Goal: Task Accomplishment & Management: Manage account settings

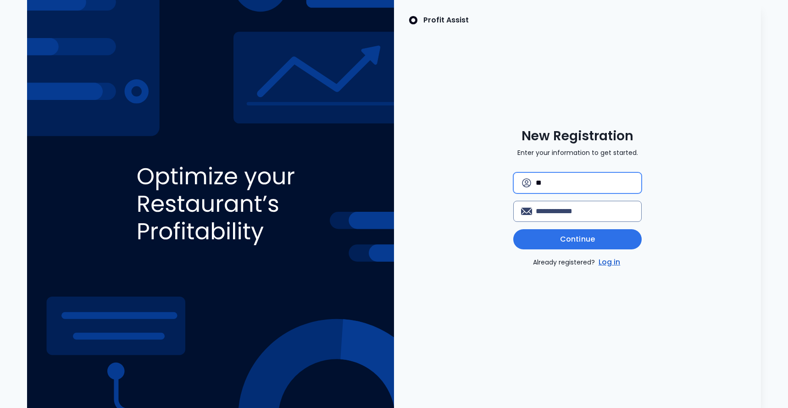
type input "*"
type input "**********"
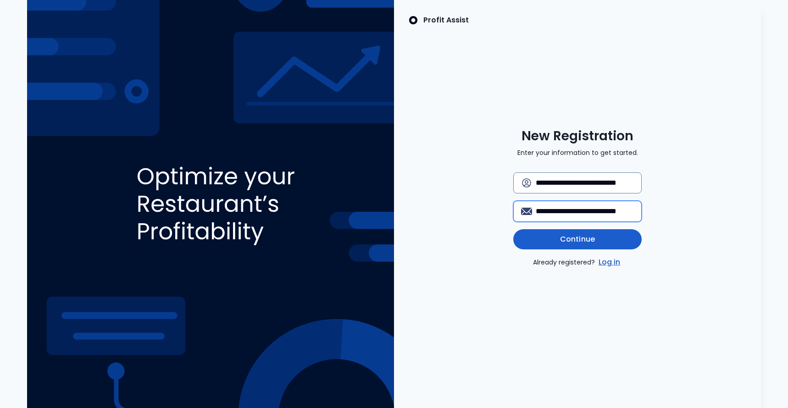
type input "**********"
drag, startPoint x: 574, startPoint y: 246, endPoint x: 568, endPoint y: 242, distance: 7.0
click at [574, 246] on button "Continue" at bounding box center [577, 239] width 128 height 20
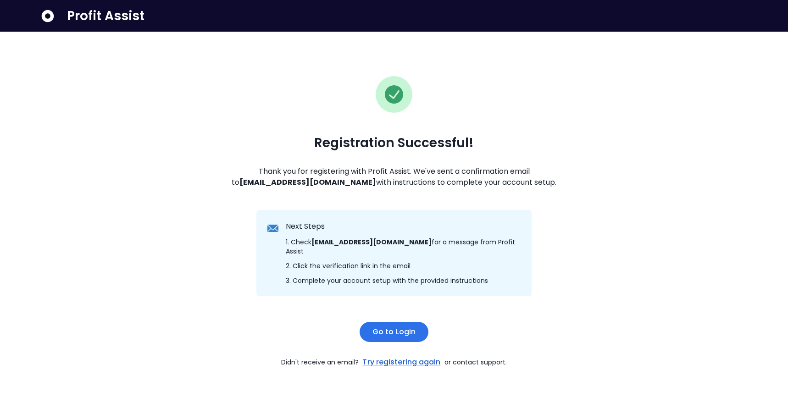
scroll to position [0, 0]
click at [399, 332] on span "Go to Login" at bounding box center [394, 332] width 43 height 11
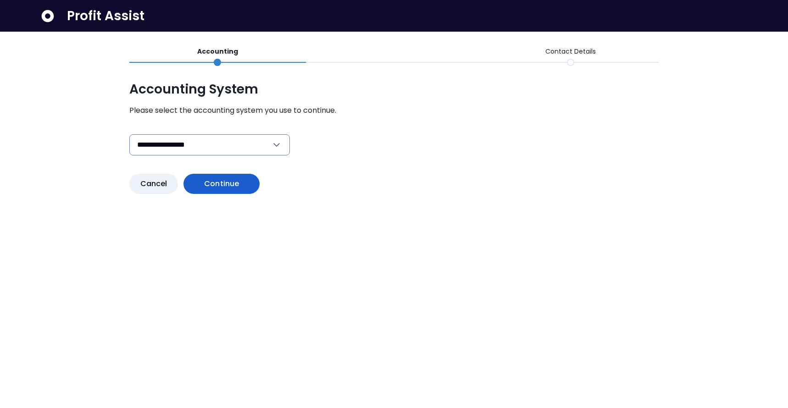
click at [224, 186] on span "Continue" at bounding box center [221, 183] width 35 height 11
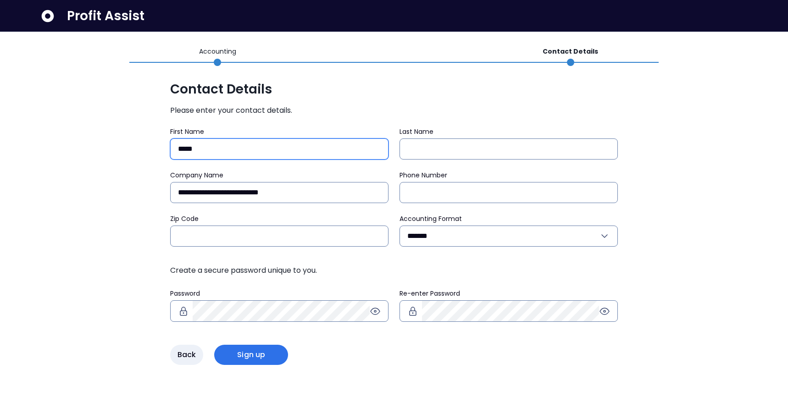
type input "*****"
type input "*********"
type input "**********"
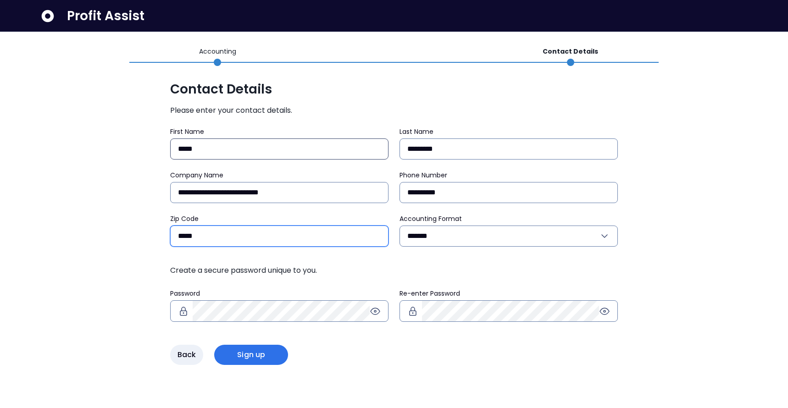
type input "*****"
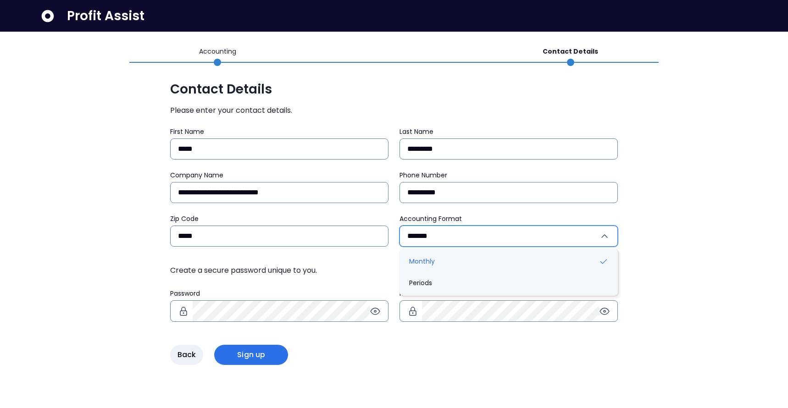
click at [470, 243] on input "*******" at bounding box center [503, 236] width 192 height 20
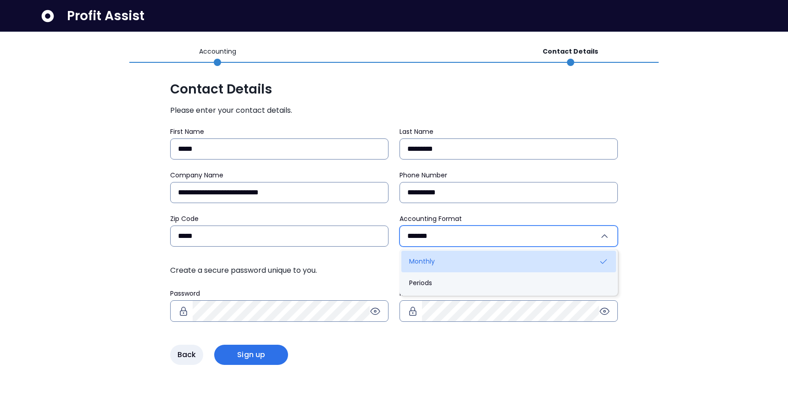
click at [463, 263] on li "Monthly" at bounding box center [508, 262] width 215 height 22
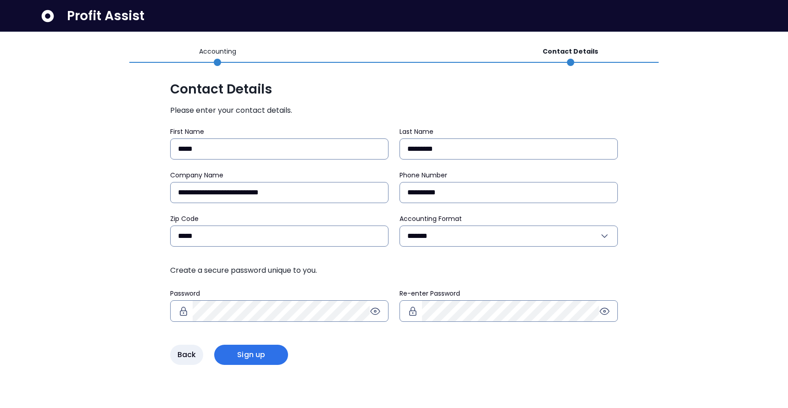
click at [310, 341] on div "**********" at bounding box center [394, 246] width 448 height 238
click at [245, 360] on span "Sign up" at bounding box center [251, 355] width 28 height 11
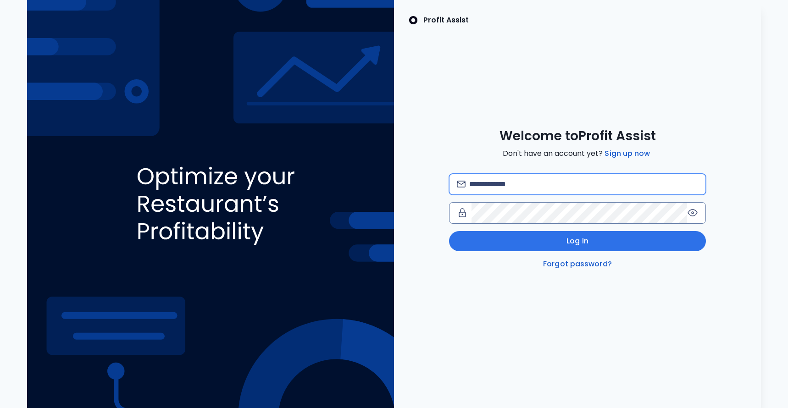
type input "**********"
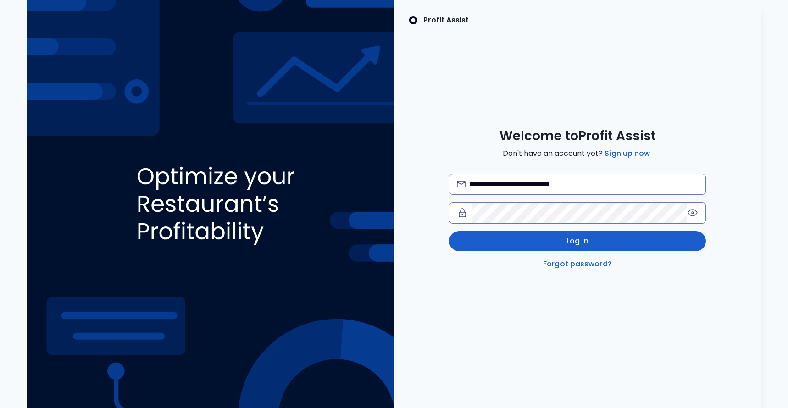
click at [585, 252] on div "**********" at bounding box center [577, 222] width 257 height 96
click at [585, 245] on span "Log in" at bounding box center [578, 241] width 22 height 11
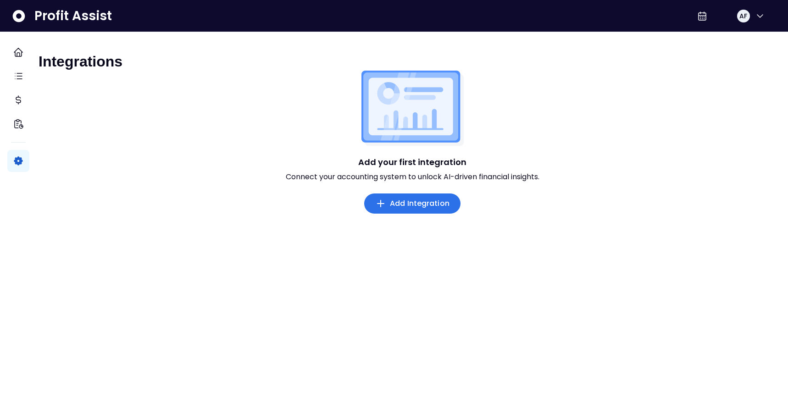
click at [394, 207] on span "Add Integration" at bounding box center [420, 203] width 60 height 11
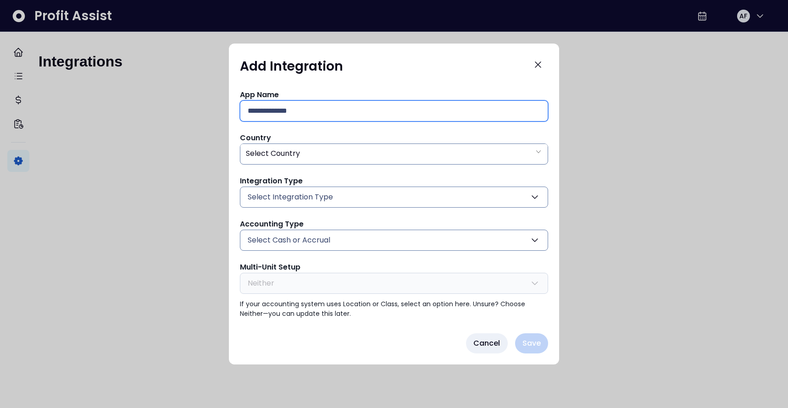
click at [344, 109] on input "text" at bounding box center [394, 111] width 293 height 20
click at [307, 193] on span "Select Integration Type" at bounding box center [290, 197] width 85 height 11
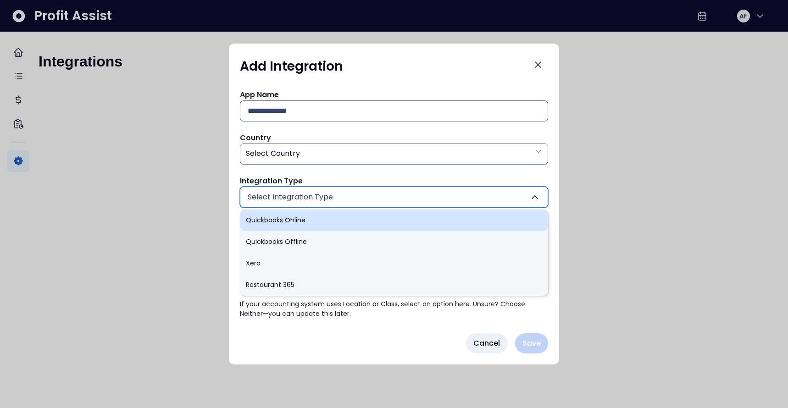
click at [295, 223] on li "Quickbooks Online" at bounding box center [394, 221] width 308 height 22
type input "******"
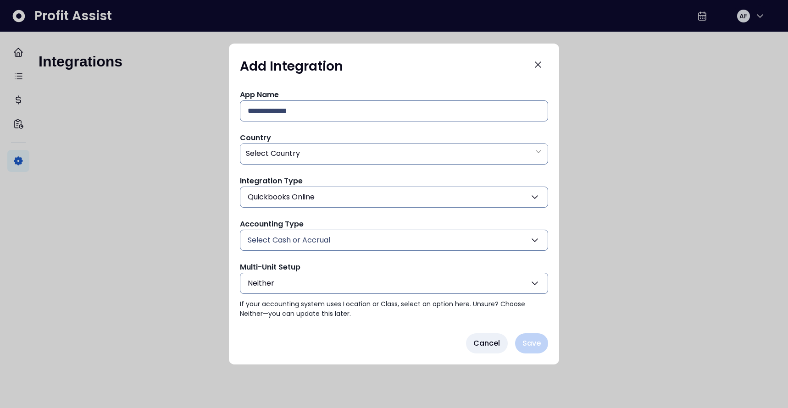
click at [306, 238] on span "Select Cash or Accrual" at bounding box center [289, 240] width 83 height 11
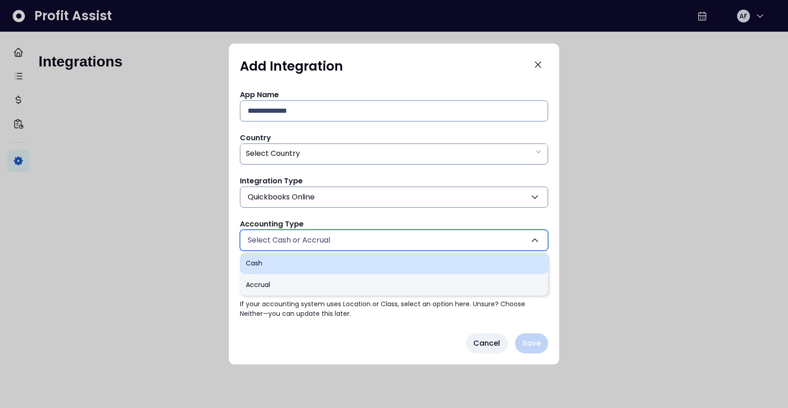
click at [262, 261] on li "Cash" at bounding box center [394, 264] width 308 height 22
type input "****"
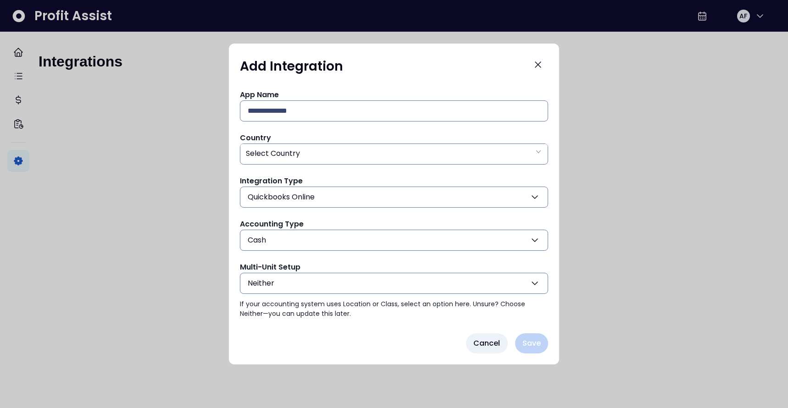
click at [288, 284] on button "Neither" at bounding box center [394, 283] width 308 height 21
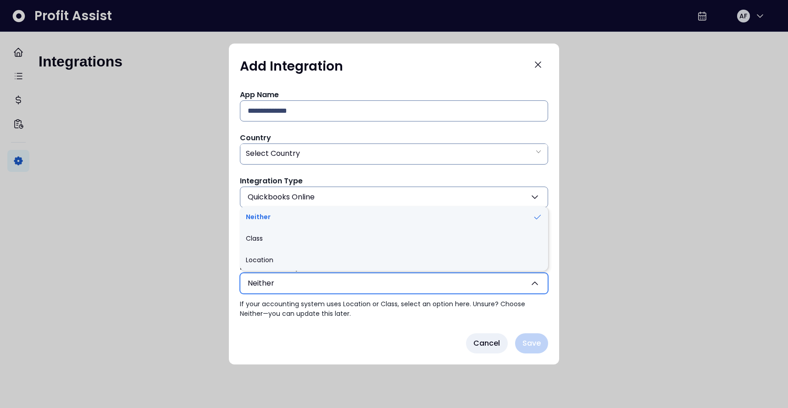
click at [289, 285] on button "Neither" at bounding box center [394, 283] width 308 height 21
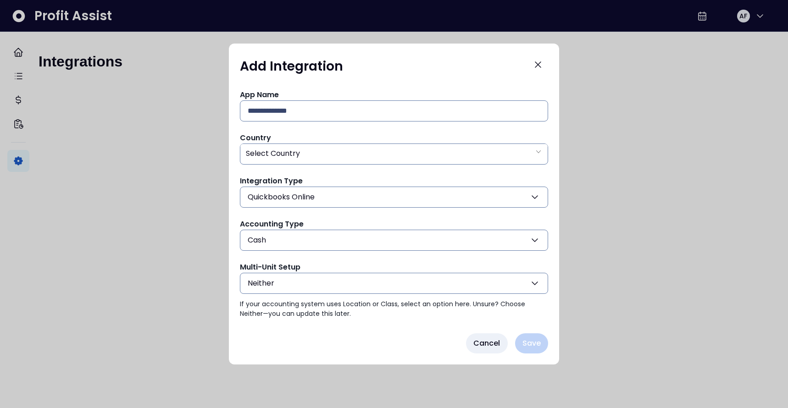
click at [289, 285] on button "Neither" at bounding box center [394, 283] width 308 height 21
click at [216, 275] on div at bounding box center [394, 204] width 788 height 408
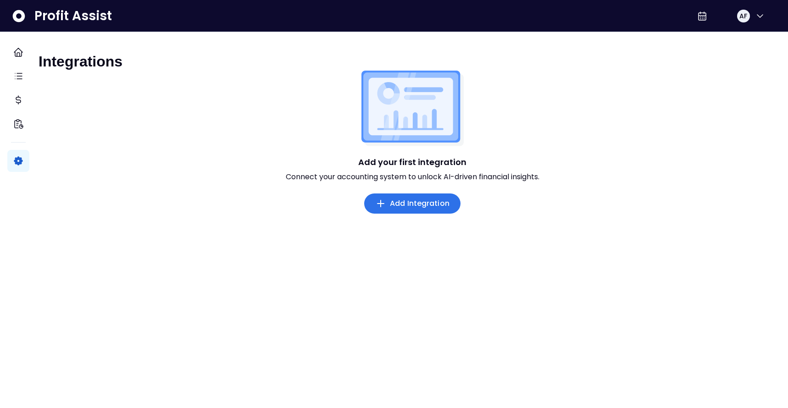
click at [412, 208] on span "Add Integration" at bounding box center [420, 203] width 60 height 11
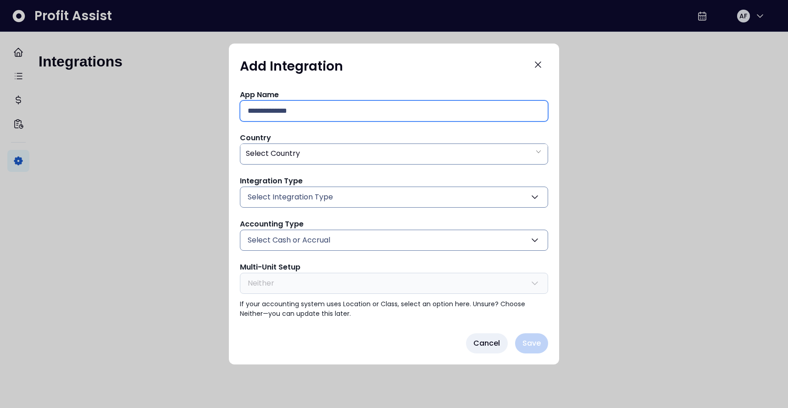
click at [334, 109] on input "text" at bounding box center [394, 111] width 293 height 20
type input "**********"
click at [348, 141] on div "Country Select Country" at bounding box center [394, 149] width 308 height 32
click at [348, 150] on div "Select Country" at bounding box center [393, 153] width 307 height 19
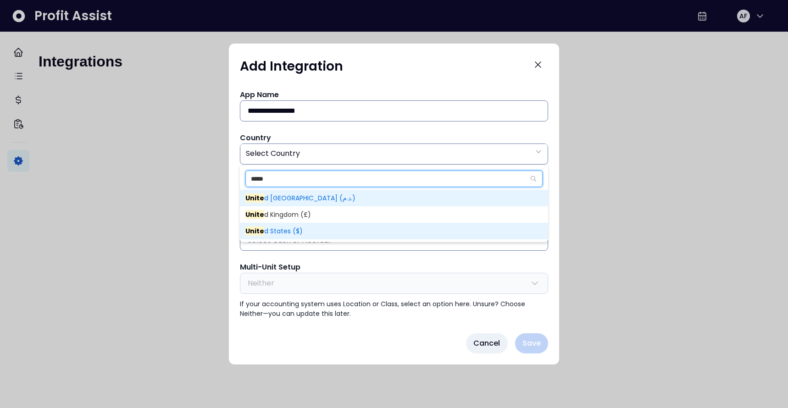
type input "*****"
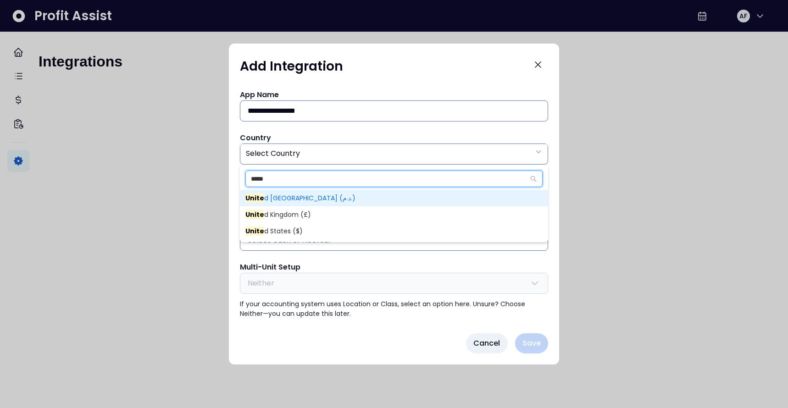
click at [284, 230] on span "Unite d States ($)" at bounding box center [273, 231] width 57 height 9
type input "**"
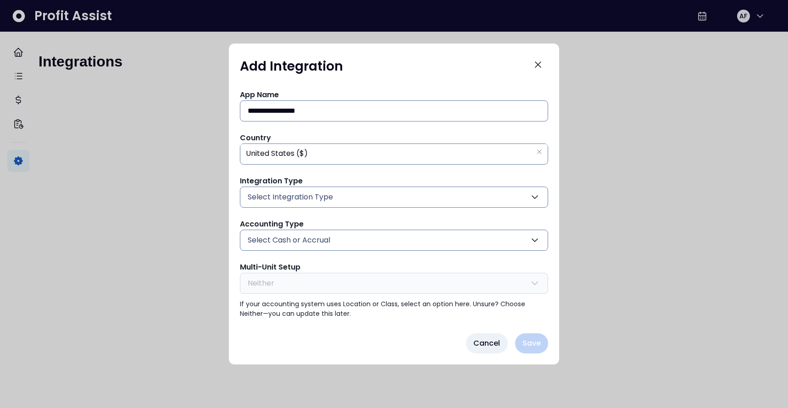
click at [293, 201] on span "Select Integration Type" at bounding box center [290, 197] width 85 height 11
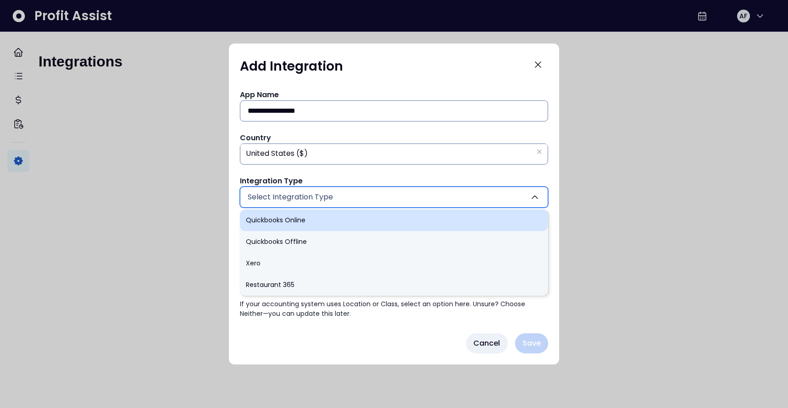
click at [289, 222] on li "Quickbooks Online" at bounding box center [394, 221] width 308 height 22
type input "******"
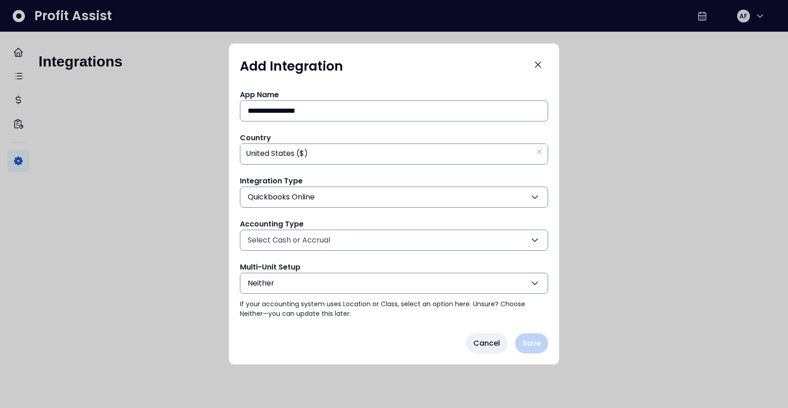
click at [288, 241] on span "Select Cash or Accrual" at bounding box center [289, 240] width 83 height 11
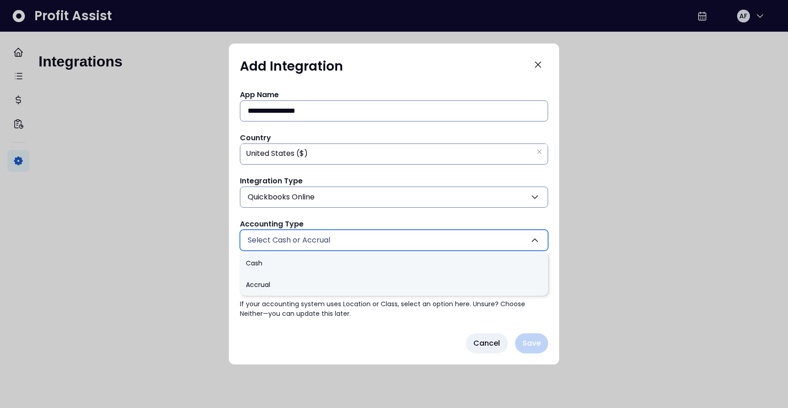
click at [265, 261] on li "Cash" at bounding box center [394, 264] width 308 height 22
type input "****"
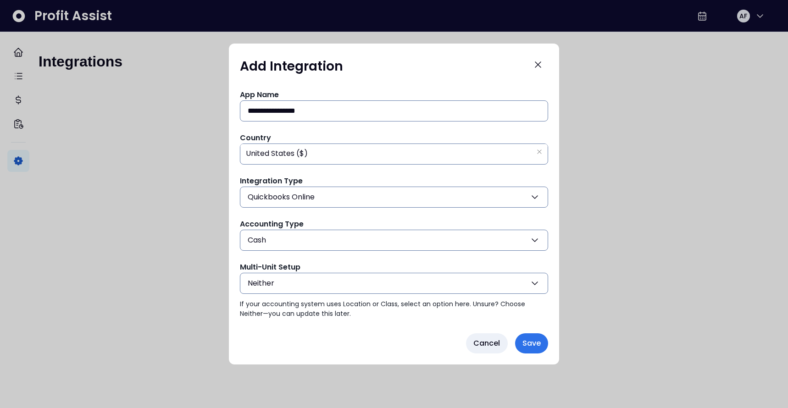
click at [284, 285] on button "Neither" at bounding box center [394, 283] width 308 height 21
click at [286, 286] on button "Neither" at bounding box center [394, 283] width 308 height 21
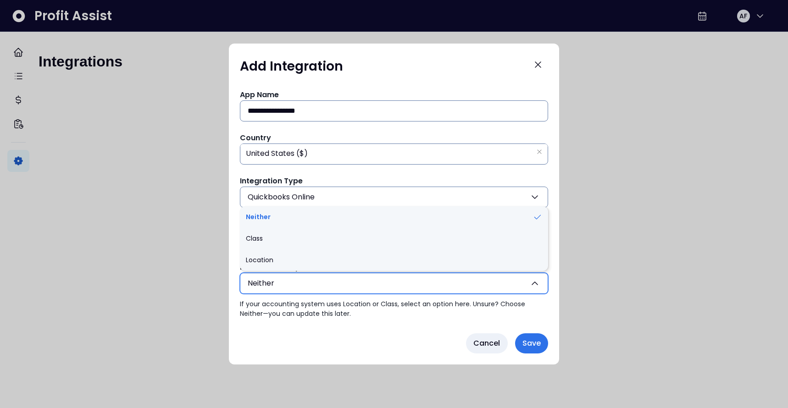
click at [286, 286] on button "Neither" at bounding box center [394, 283] width 308 height 21
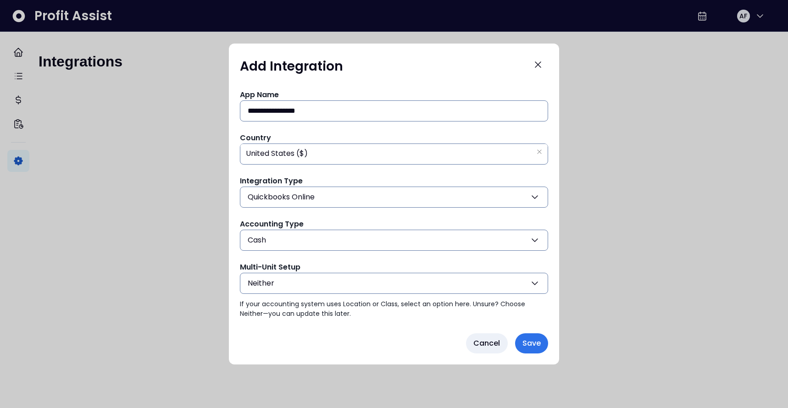
click at [286, 286] on button "Neither" at bounding box center [394, 283] width 308 height 21
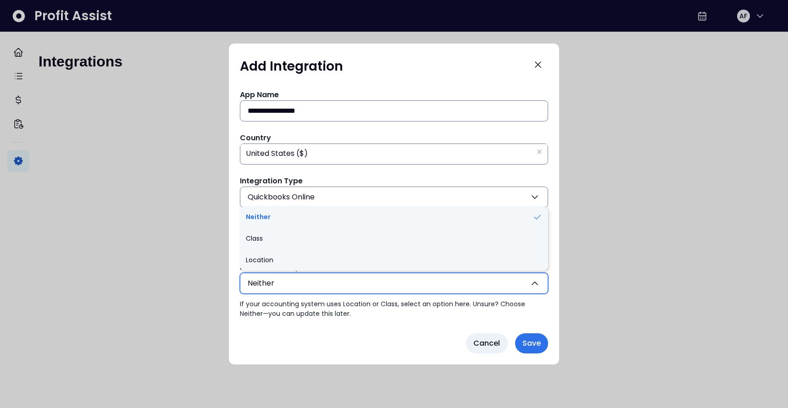
click at [286, 286] on button "Neither" at bounding box center [394, 283] width 308 height 21
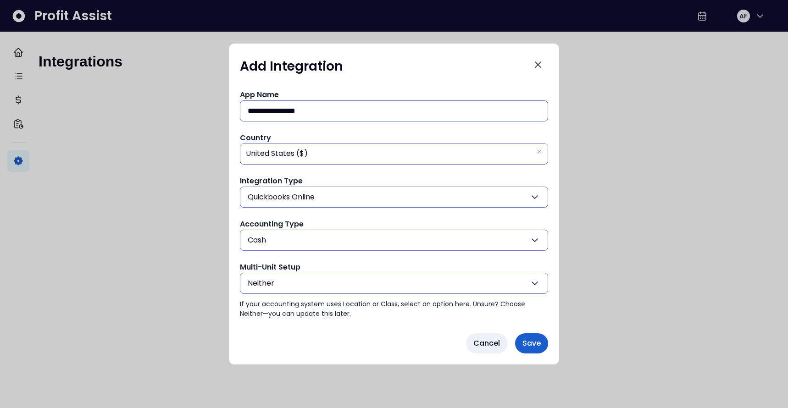
click at [528, 345] on span "Save" at bounding box center [532, 343] width 18 height 11
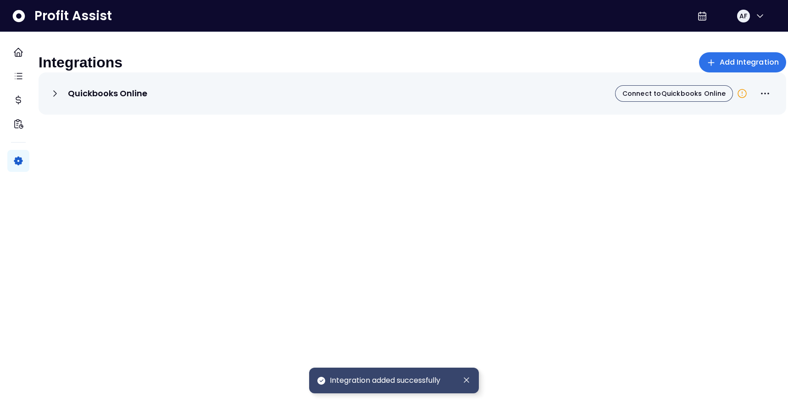
click at [737, 99] on icon at bounding box center [742, 93] width 11 height 11
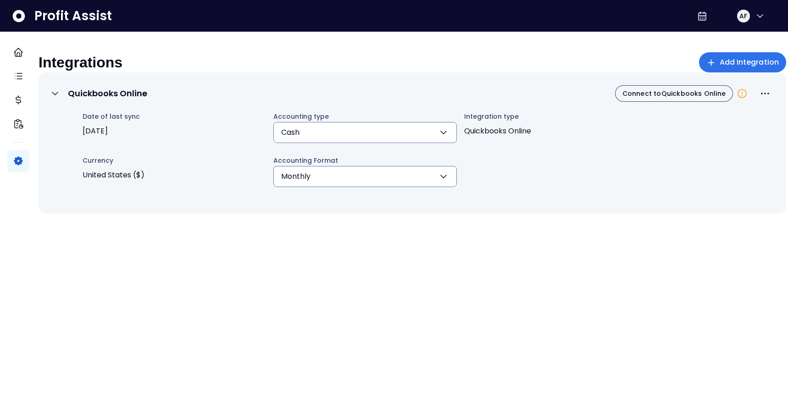
scroll to position [0, 0]
click at [760, 99] on icon "More options" at bounding box center [765, 93] width 11 height 11
click at [757, 84] on div "Quickbooks Online Connect to Quickbooks Online Date of last sync [DATE] Account…" at bounding box center [413, 142] width 748 height 141
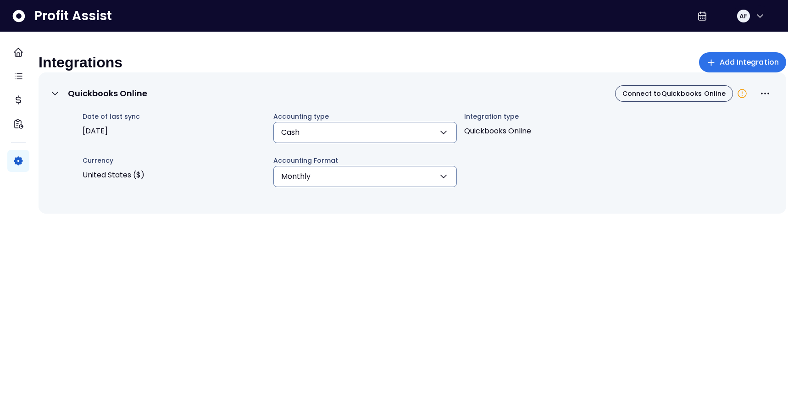
drag, startPoint x: 709, startPoint y: 153, endPoint x: 707, endPoint y: 146, distance: 7.3
click at [709, 153] on div "Date of last sync [DATE] Accounting type Cash Cash Accrual **** Integration typ…" at bounding box center [419, 151] width 711 height 81
click at [668, 98] on span "Connect to Quickbooks Online" at bounding box center [674, 93] width 103 height 9
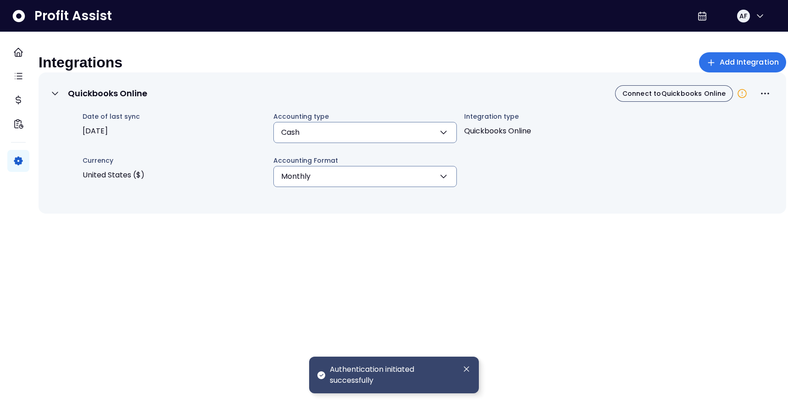
click at [737, 99] on icon at bounding box center [742, 93] width 11 height 11
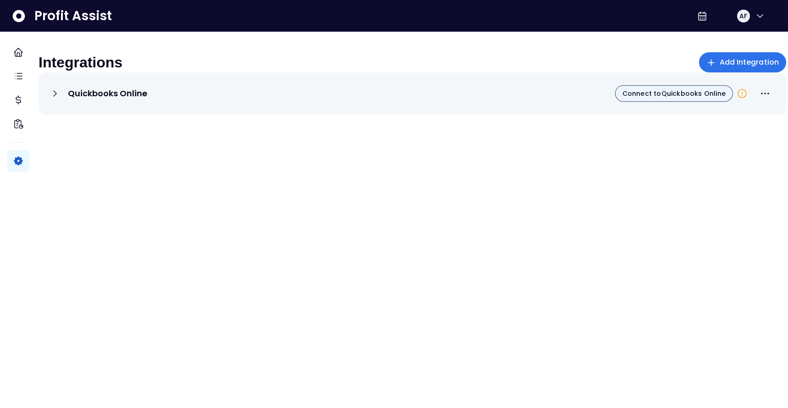
click at [690, 98] on span "Connect to Quickbooks Online" at bounding box center [674, 93] width 103 height 9
click at [61, 99] on icon at bounding box center [55, 93] width 11 height 11
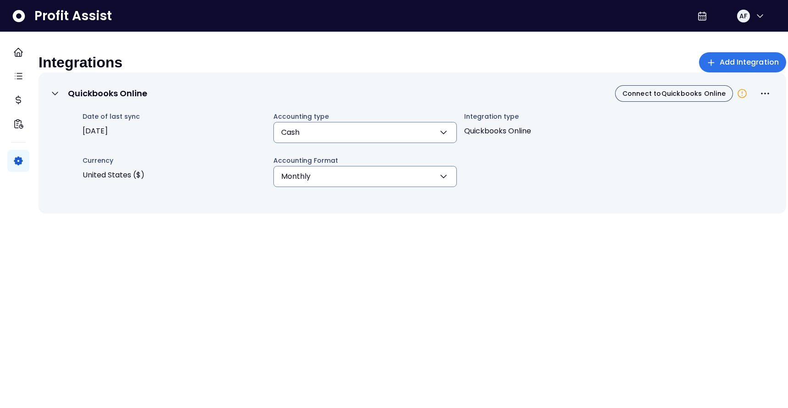
click at [737, 99] on icon at bounding box center [742, 93] width 11 height 11
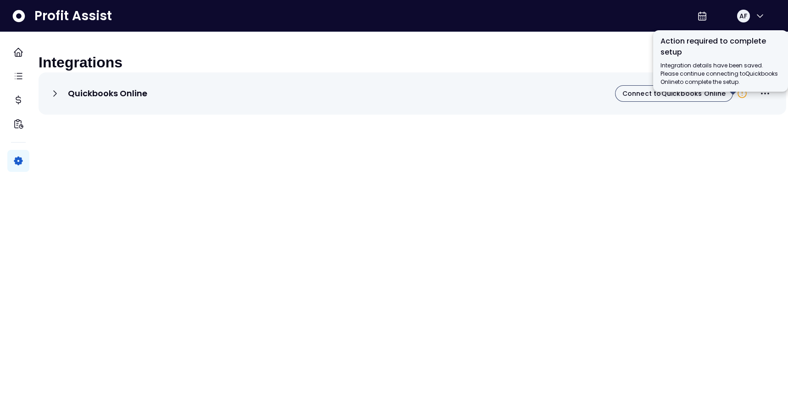
click at [737, 99] on icon at bounding box center [742, 93] width 11 height 11
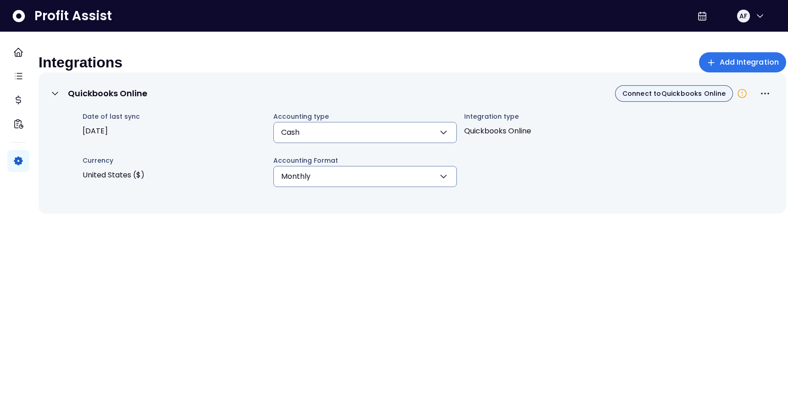
click at [717, 101] on button "Connect to Quickbooks Online" at bounding box center [674, 93] width 118 height 17
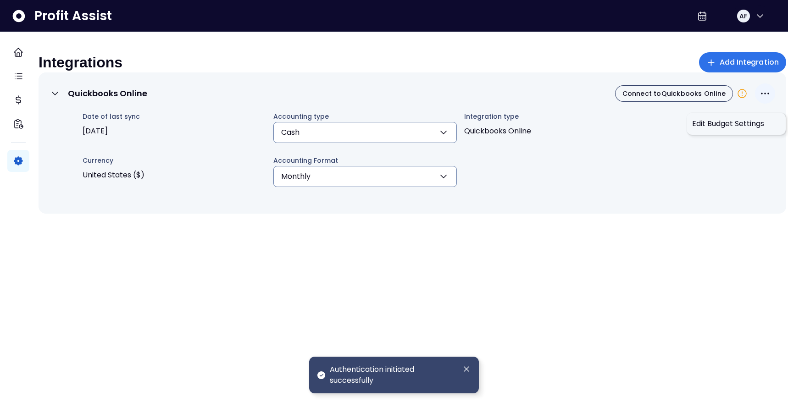
click at [760, 99] on icon "More options" at bounding box center [765, 93] width 11 height 11
click at [710, 122] on span "Edit Budget Settings" at bounding box center [736, 123] width 88 height 11
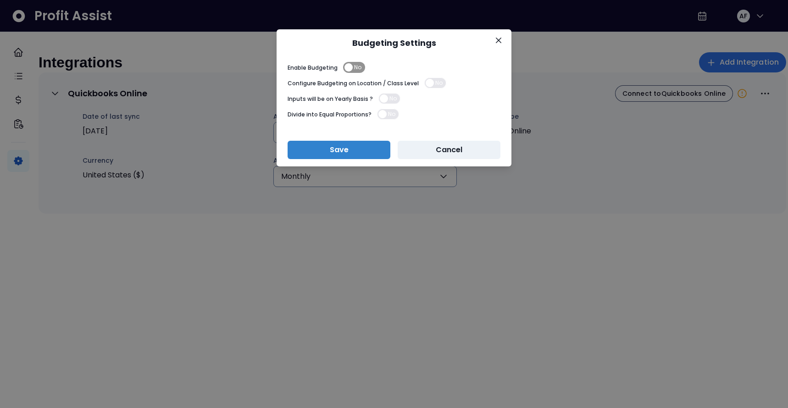
click at [349, 67] on span "No" at bounding box center [354, 67] width 22 height 11
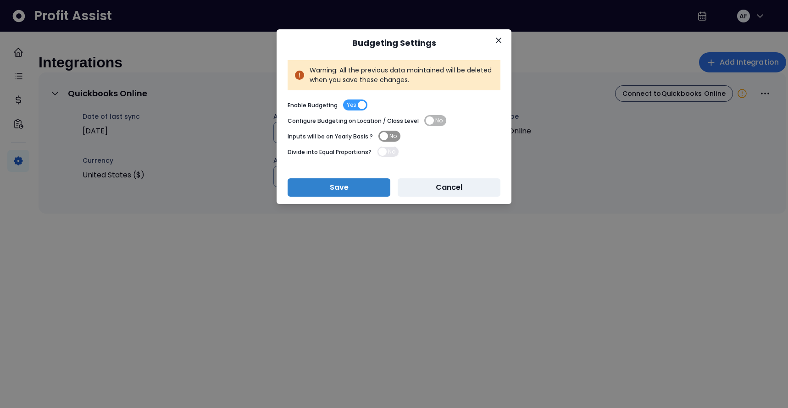
click at [386, 139] on span "No" at bounding box center [389, 136] width 22 height 11
click at [383, 158] on div "Divide into Equal Proportions? No" at bounding box center [394, 153] width 213 height 16
click at [384, 152] on span "No" at bounding box center [388, 151] width 22 height 11
click at [384, 151] on span "Yes" at bounding box center [386, 151] width 10 height 11
click at [390, 137] on span "Yes" at bounding box center [390, 136] width 24 height 11
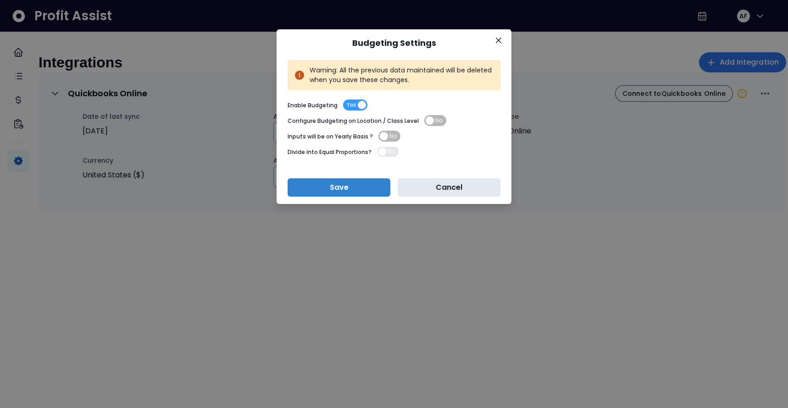
click at [455, 189] on button "Cancel" at bounding box center [449, 187] width 103 height 18
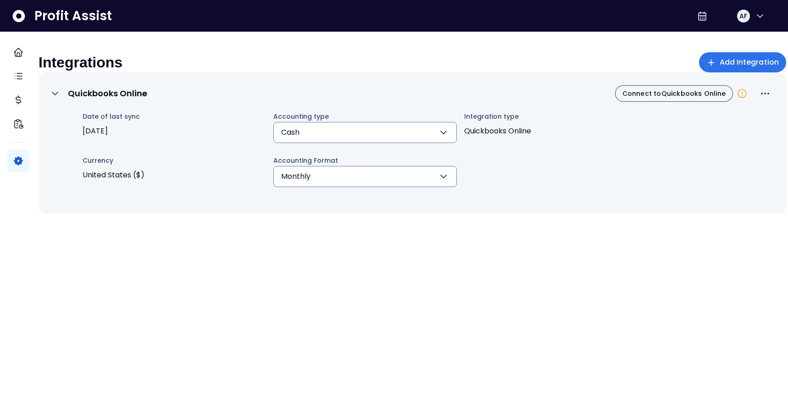
click at [61, 98] on icon at bounding box center [55, 93] width 11 height 11
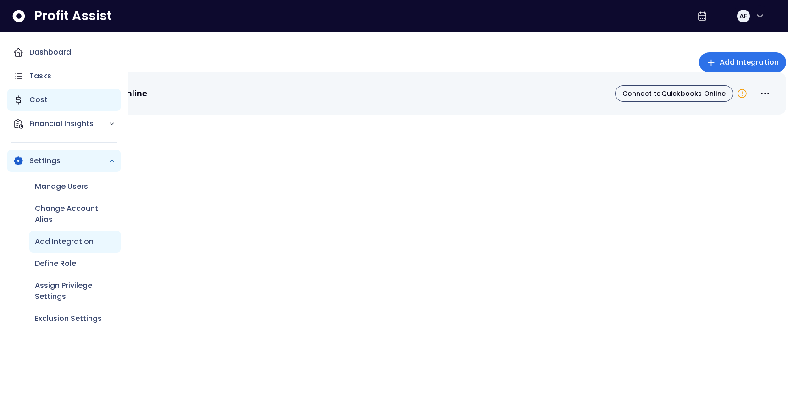
click at [44, 104] on p "Cost" at bounding box center [38, 100] width 18 height 11
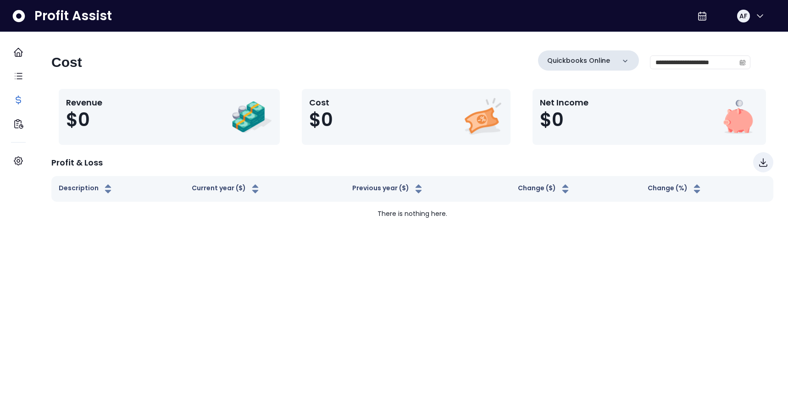
click at [562, 59] on div "Quickbooks Online" at bounding box center [588, 60] width 101 height 20
click at [563, 59] on div "Quickbooks Online" at bounding box center [588, 60] width 101 height 20
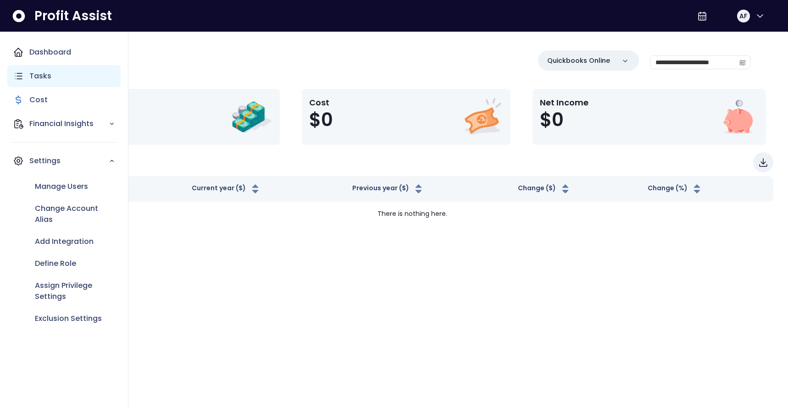
click at [38, 76] on p "Tasks" at bounding box center [40, 76] width 22 height 11
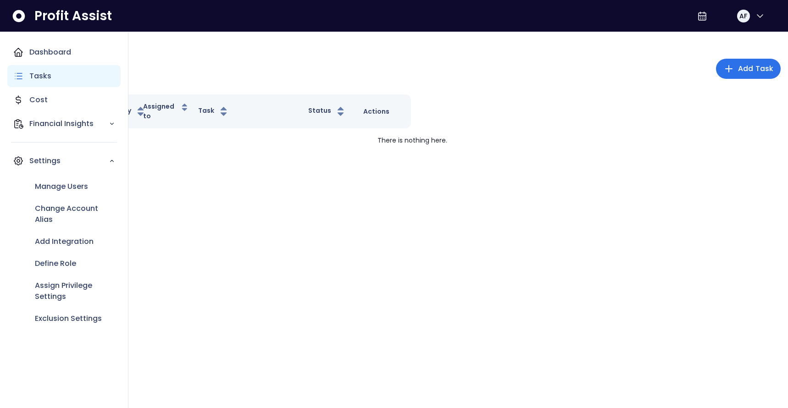
click at [37, 76] on p "Tasks" at bounding box center [40, 76] width 22 height 11
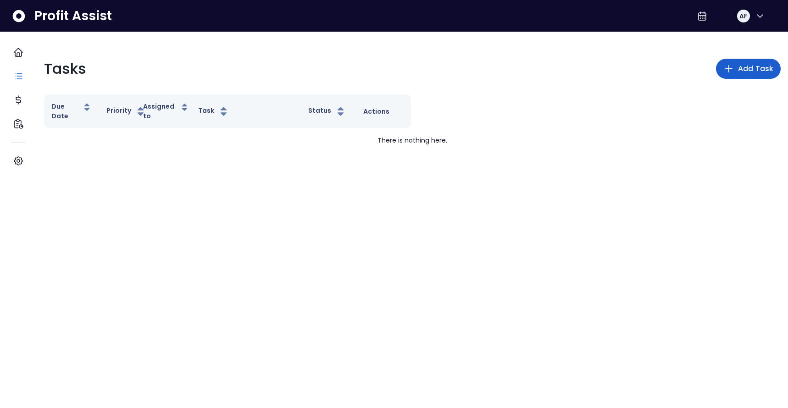
click at [744, 66] on span "Add Task" at bounding box center [755, 68] width 35 height 11
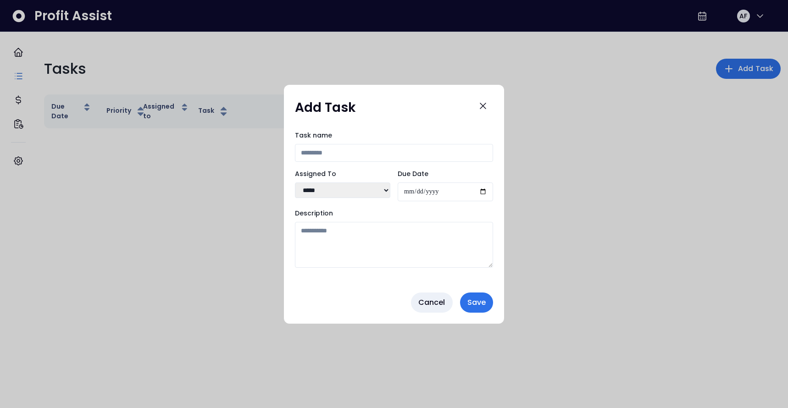
click at [437, 303] on span "Cancel" at bounding box center [431, 302] width 27 height 11
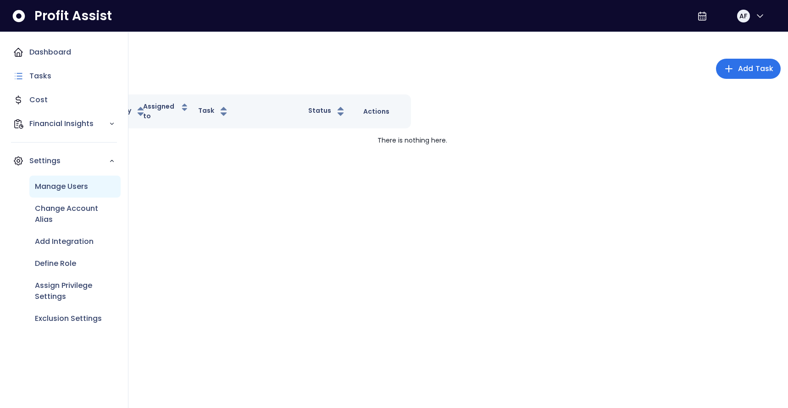
click at [61, 183] on p "Manage Users" at bounding box center [61, 186] width 53 height 11
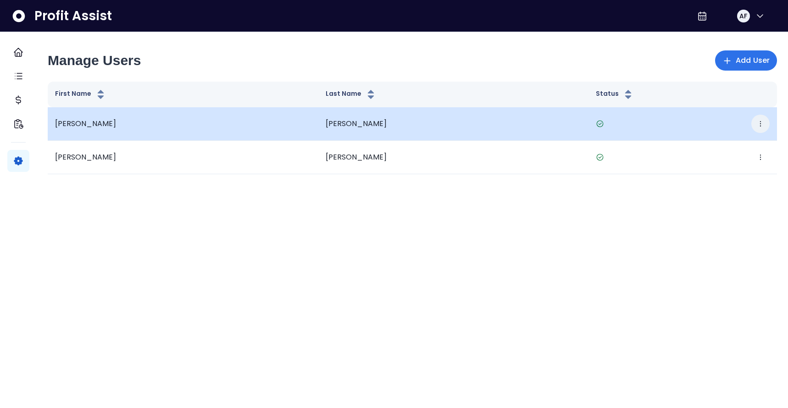
click at [757, 123] on icon "button" at bounding box center [760, 123] width 7 height 7
click at [757, 122] on icon "button" at bounding box center [760, 123] width 7 height 7
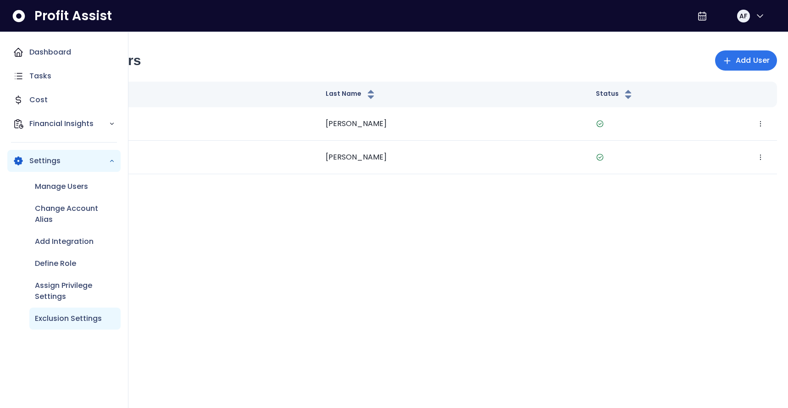
click at [75, 316] on p "Exclusion Settings" at bounding box center [68, 318] width 67 height 11
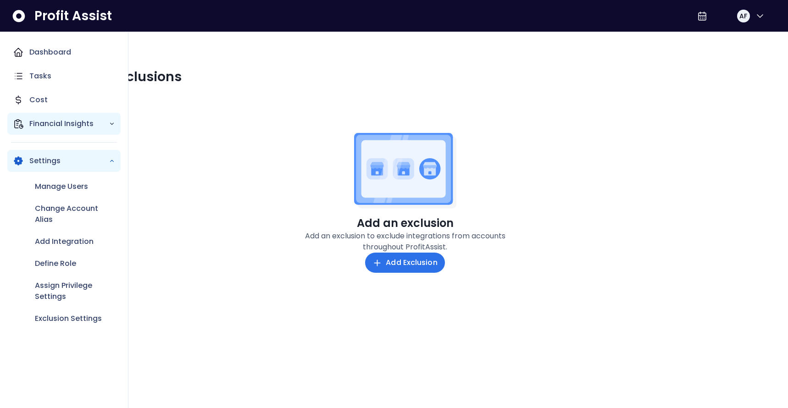
click at [107, 128] on p "Financial Insights" at bounding box center [68, 123] width 79 height 11
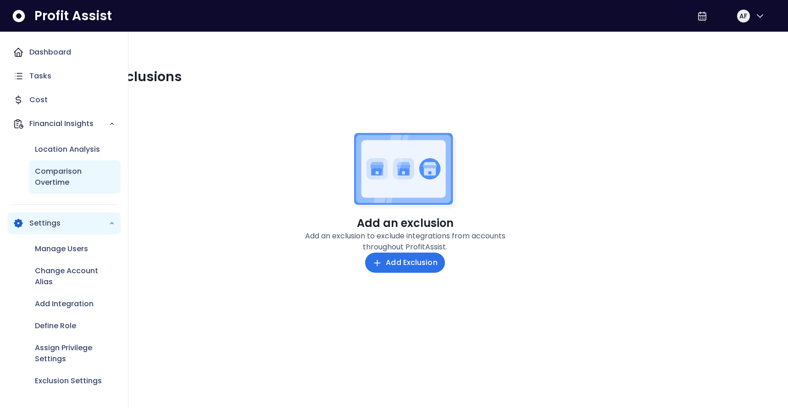
click at [54, 176] on p "Comparison Overtime" at bounding box center [75, 177] width 80 height 22
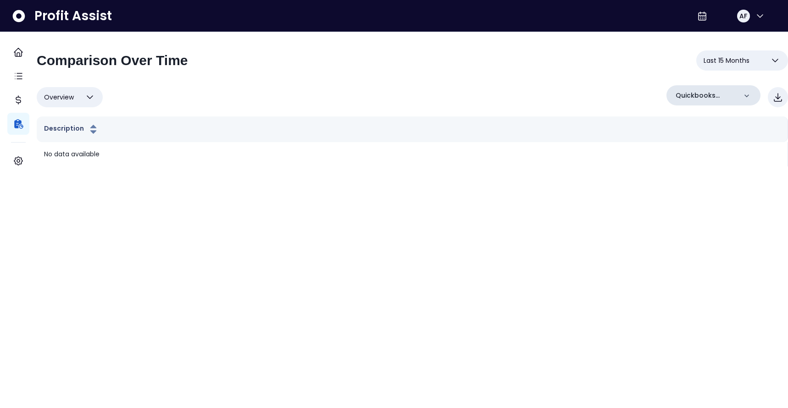
click at [740, 89] on div "Quickbooks Online" at bounding box center [714, 95] width 94 height 20
click at [740, 90] on div "Quickbooks Online" at bounding box center [714, 95] width 94 height 20
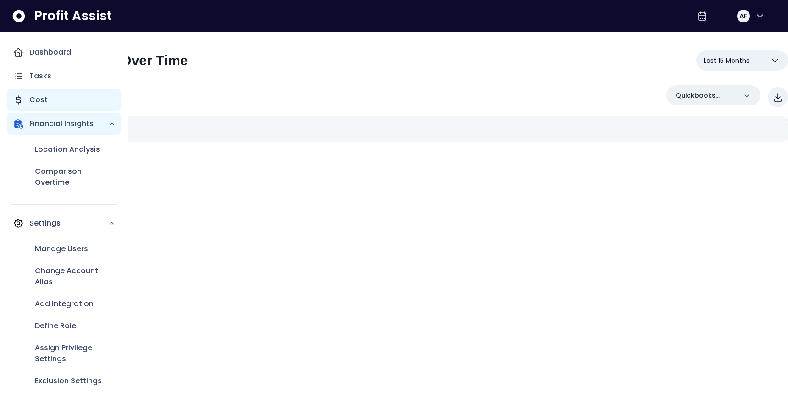
click at [24, 98] on div "Cost" at bounding box center [63, 100] width 113 height 22
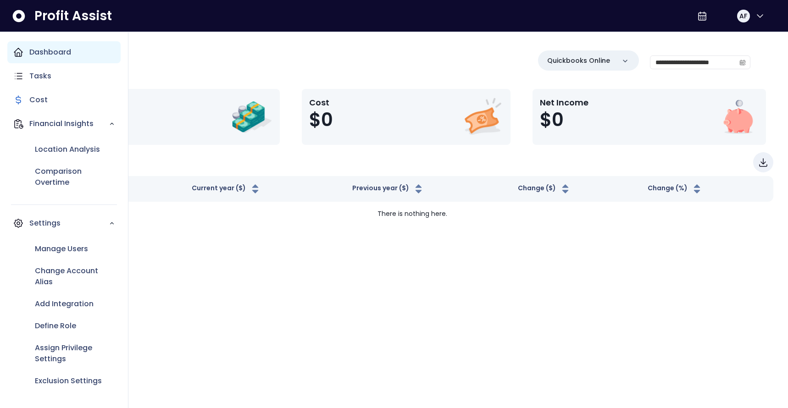
click at [45, 54] on p "Dashboard" at bounding box center [50, 52] width 42 height 11
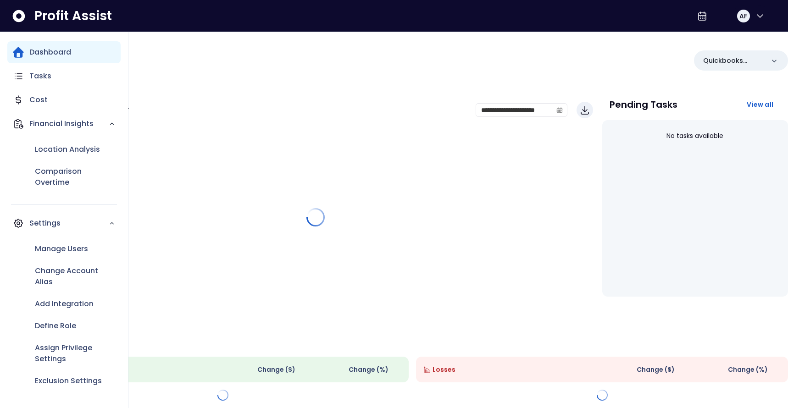
click at [45, 54] on p "Dashboard" at bounding box center [50, 52] width 42 height 11
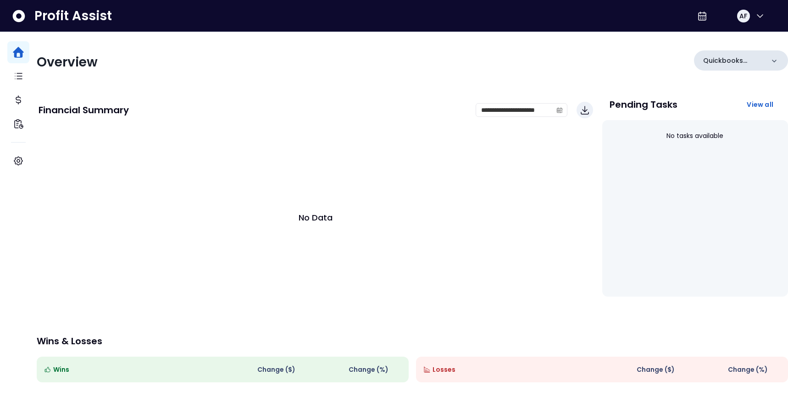
click at [770, 61] on icon at bounding box center [774, 60] width 9 height 9
click at [772, 61] on icon at bounding box center [774, 60] width 5 height 3
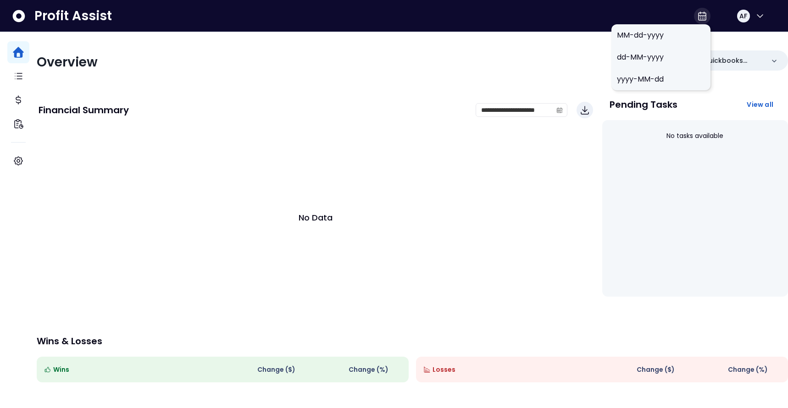
click at [704, 17] on icon at bounding box center [702, 18] width 5 height 3
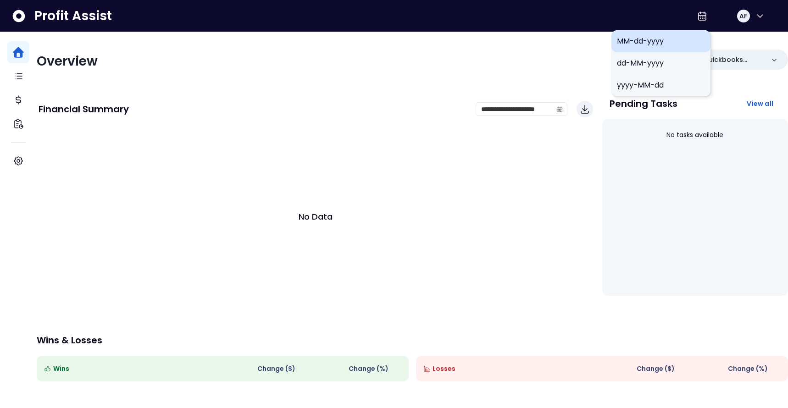
scroll to position [7, 0]
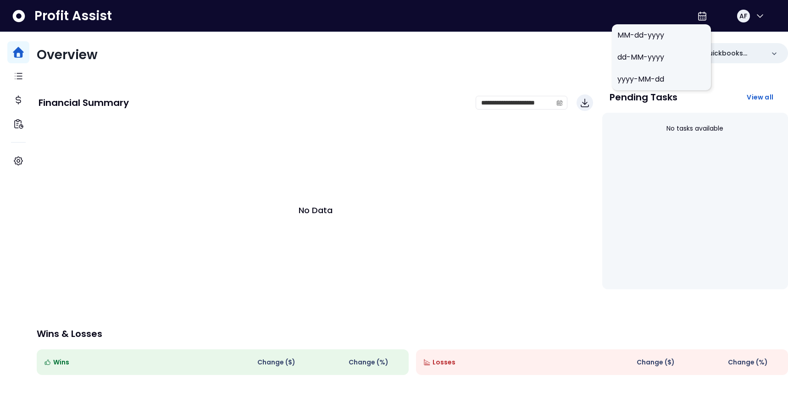
click at [634, 36] on span "MM-dd-yyyy" at bounding box center [662, 35] width 88 height 11
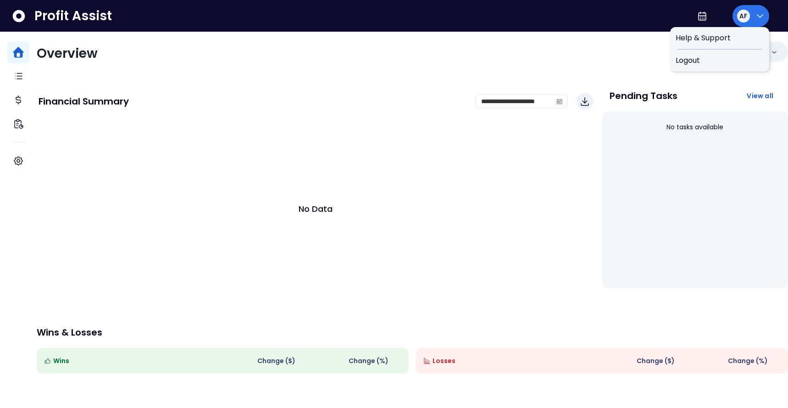
click at [764, 16] on icon "button" at bounding box center [760, 16] width 11 height 11
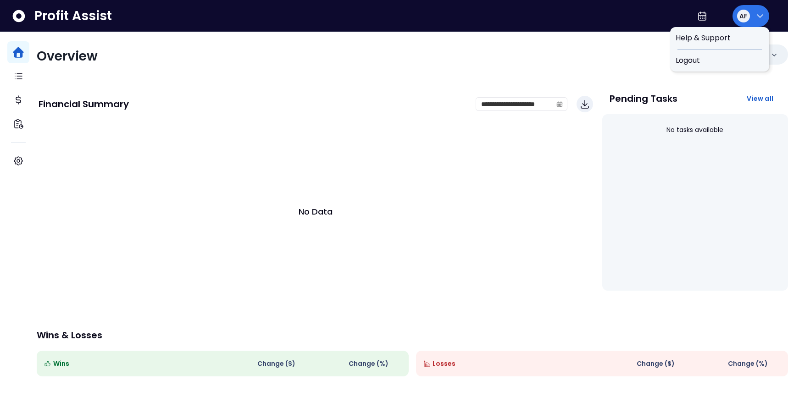
scroll to position [6, 0]
click at [727, 38] on span "Help & Support" at bounding box center [720, 38] width 88 height 11
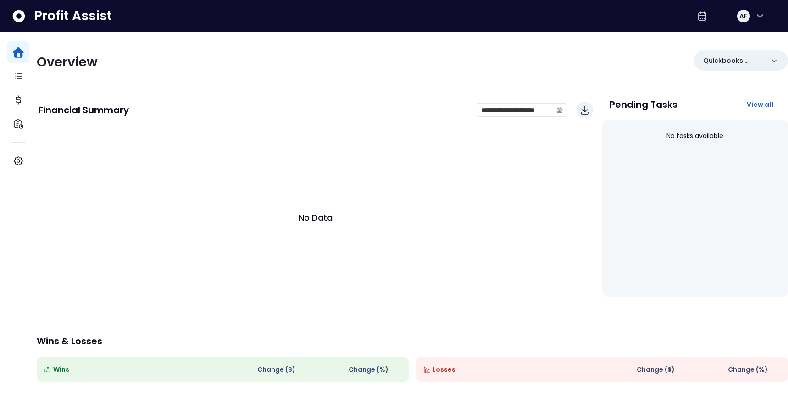
scroll to position [0, 0]
click at [24, 17] on icon at bounding box center [19, 16] width 12 height 12
drag, startPoint x: 89, startPoint y: 17, endPoint x: 95, endPoint y: 18, distance: 5.8
click at [89, 17] on span "Profit Assist" at bounding box center [73, 16] width 78 height 17
click at [749, 14] on div "AF" at bounding box center [743, 16] width 13 height 13
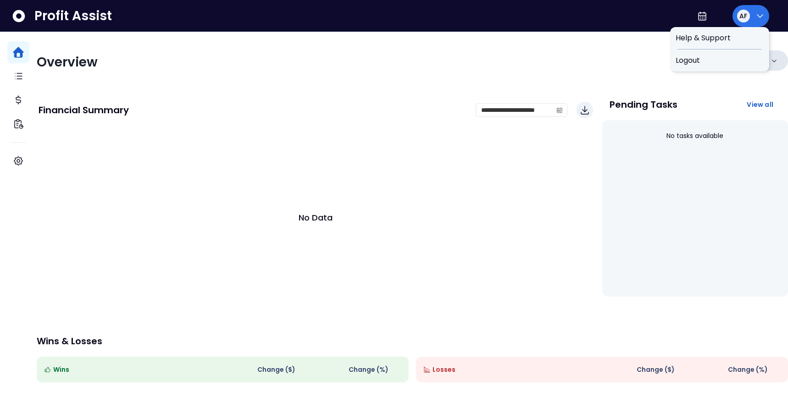
click at [696, 58] on span "Logout" at bounding box center [720, 60] width 88 height 11
